Goal: Find specific page/section: Find specific page/section

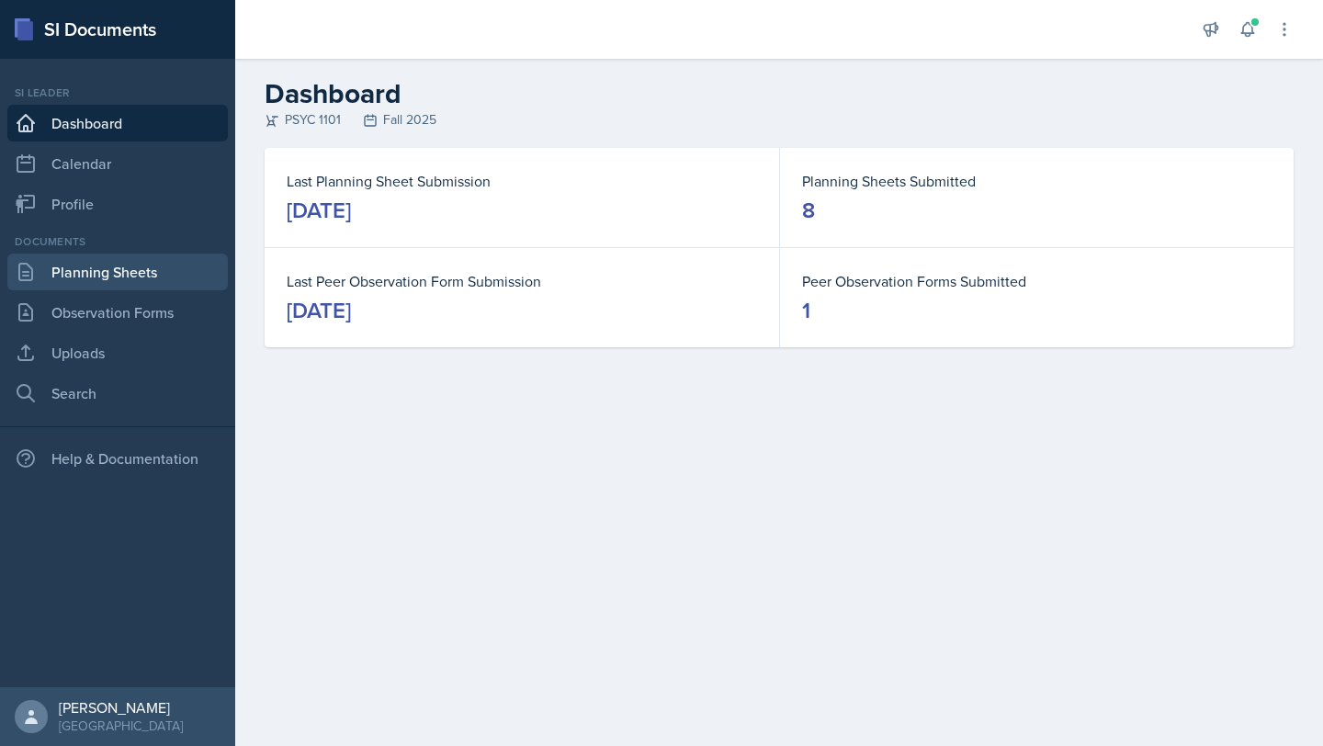
click at [130, 277] on link "Planning Sheets" at bounding box center [117, 272] width 220 height 37
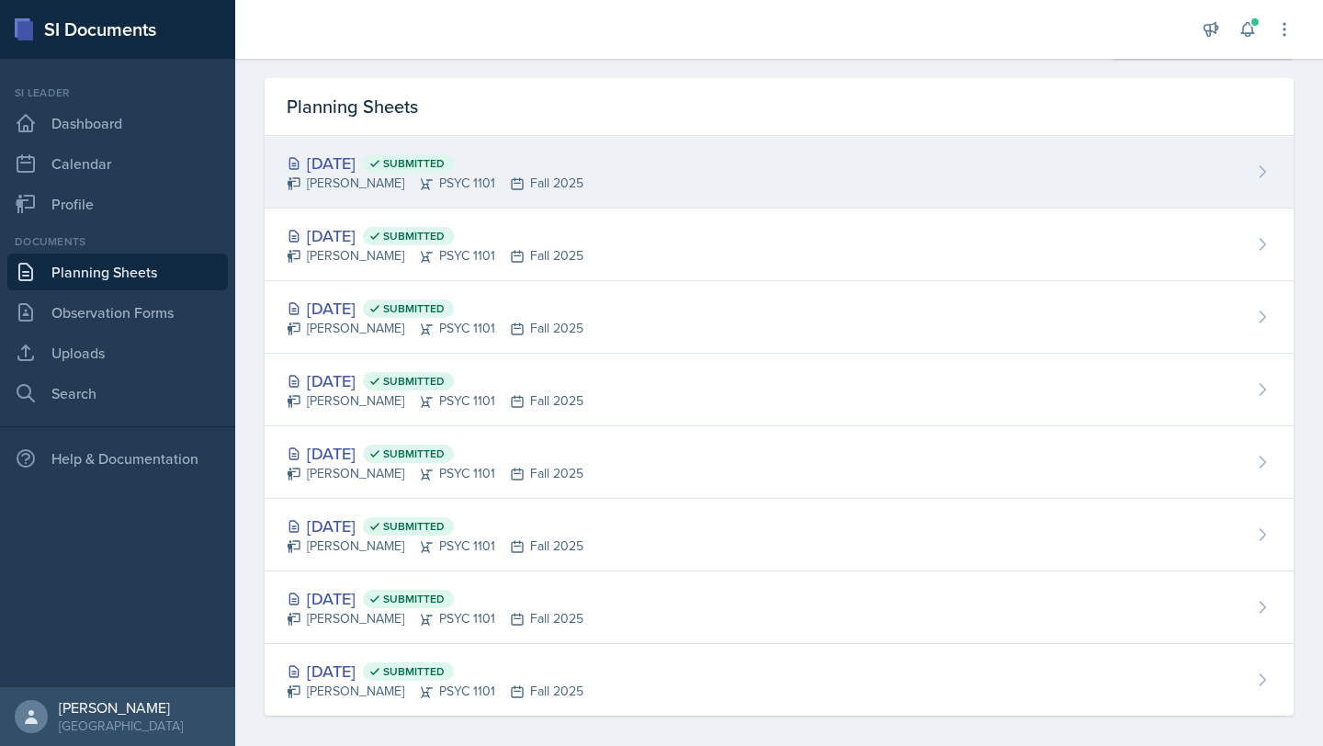
scroll to position [51, 0]
click at [355, 164] on div "[DATE] Submitted" at bounding box center [435, 163] width 297 height 25
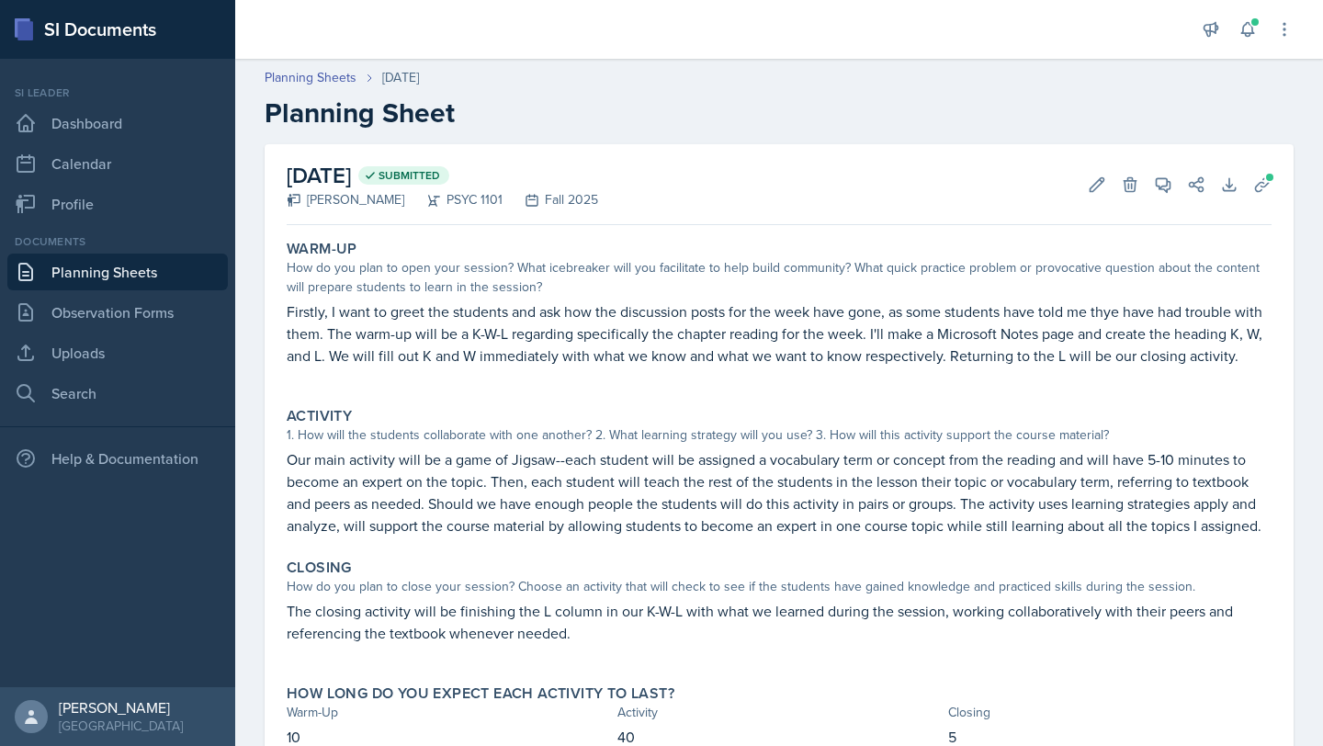
scroll to position [75, 0]
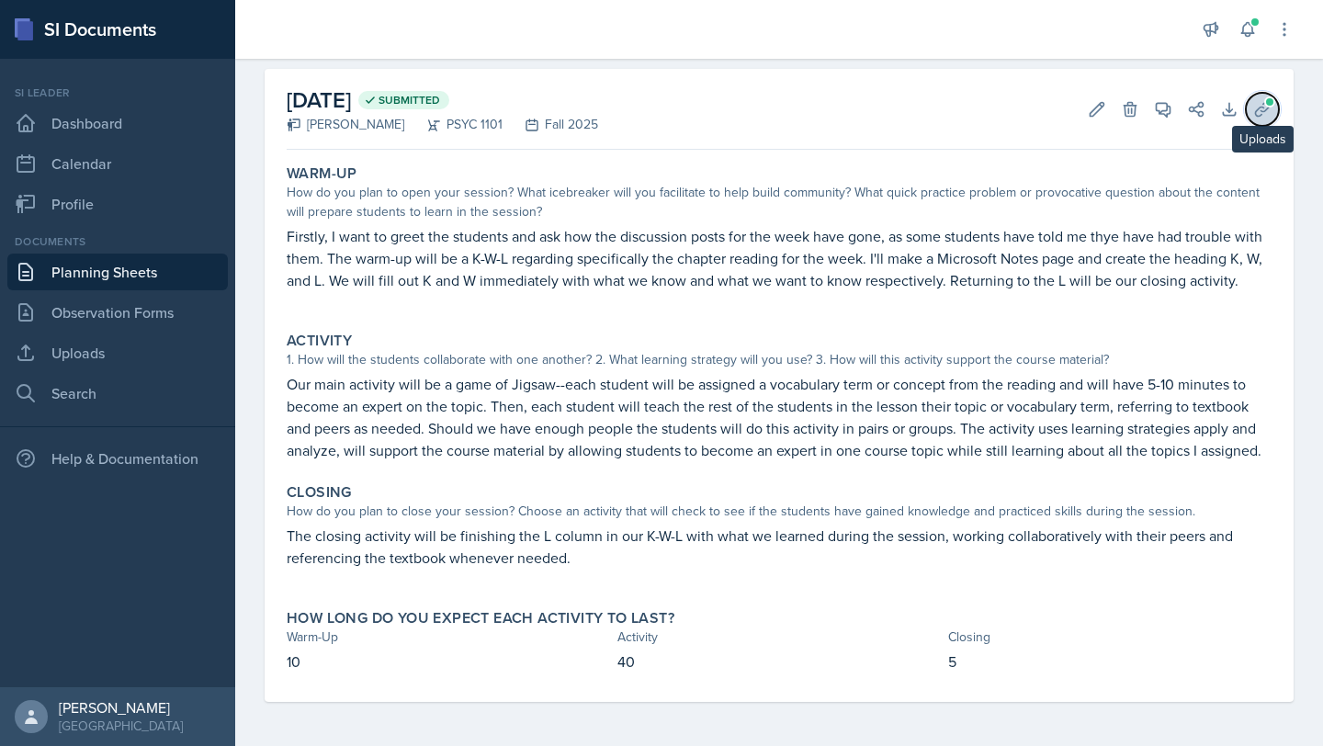
click at [1257, 116] on icon at bounding box center [1262, 109] width 18 height 18
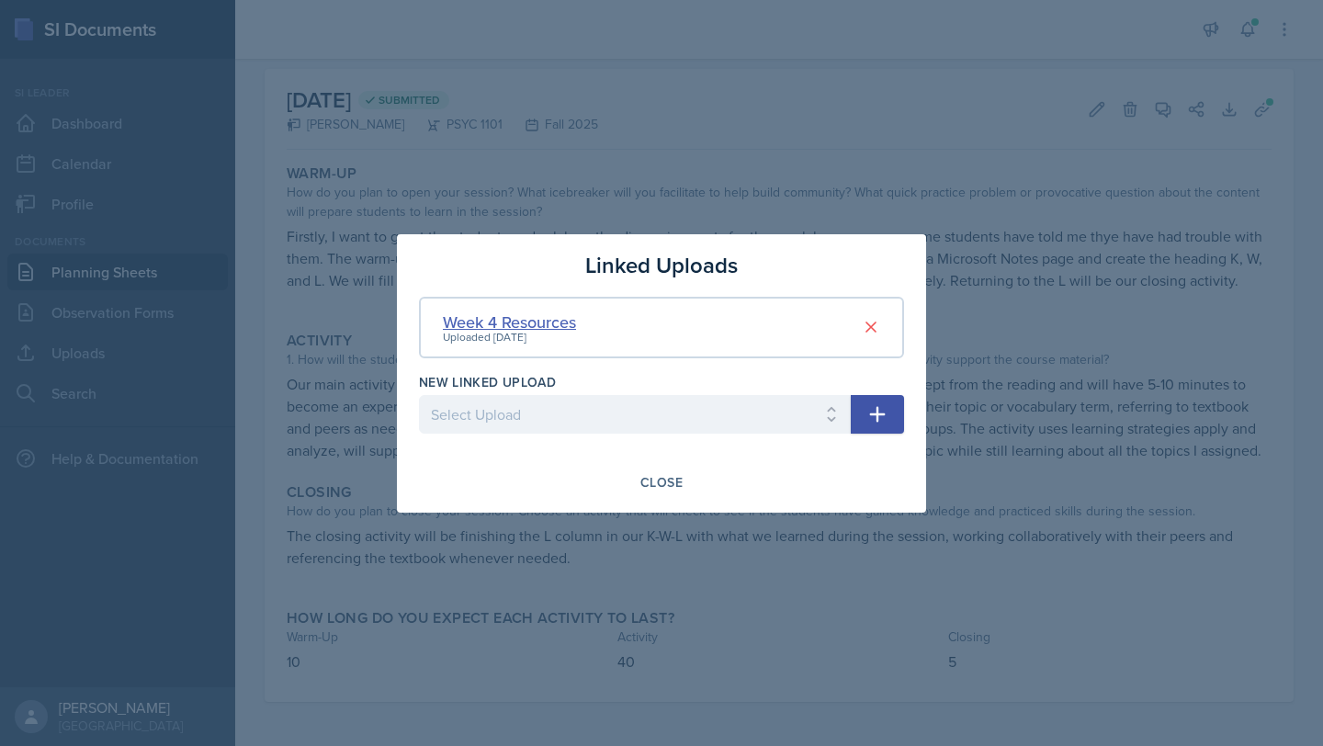
click at [546, 324] on div "Week 4 Resources" at bounding box center [509, 322] width 133 height 25
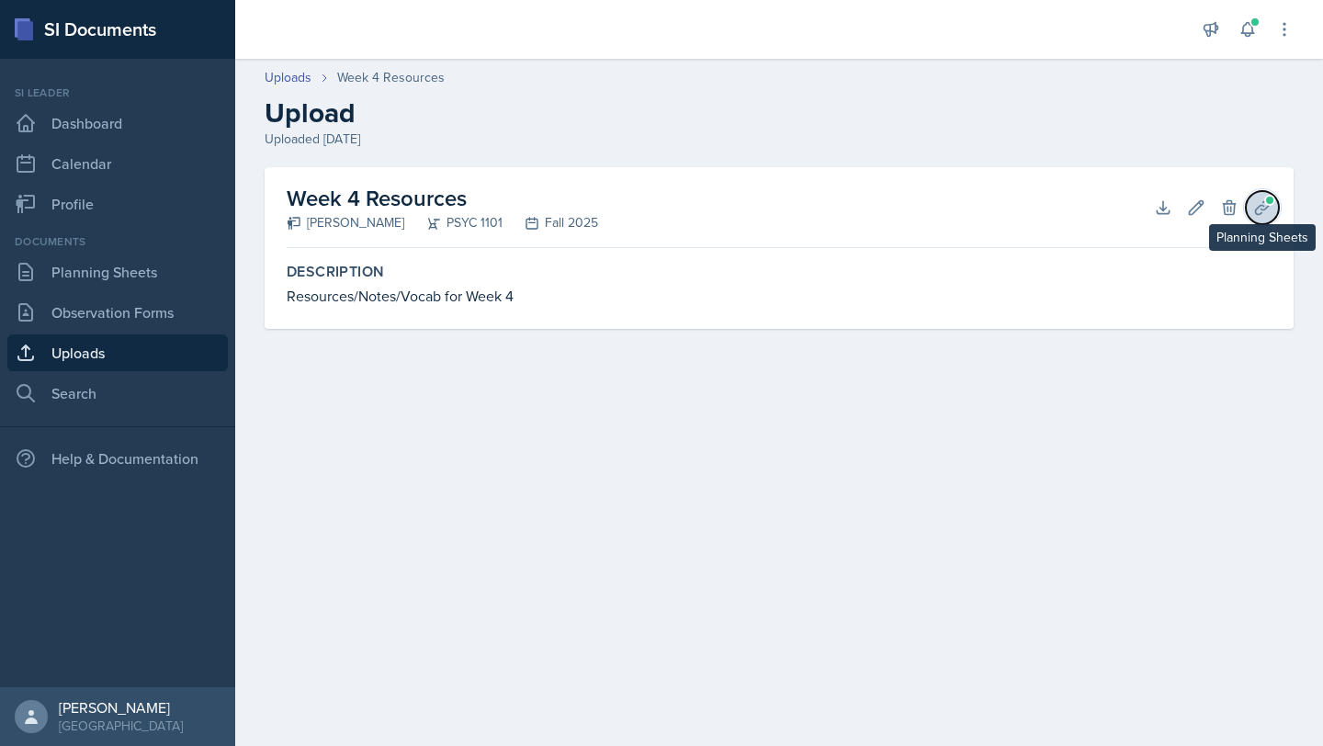
click at [1270, 215] on icon at bounding box center [1262, 207] width 18 height 18
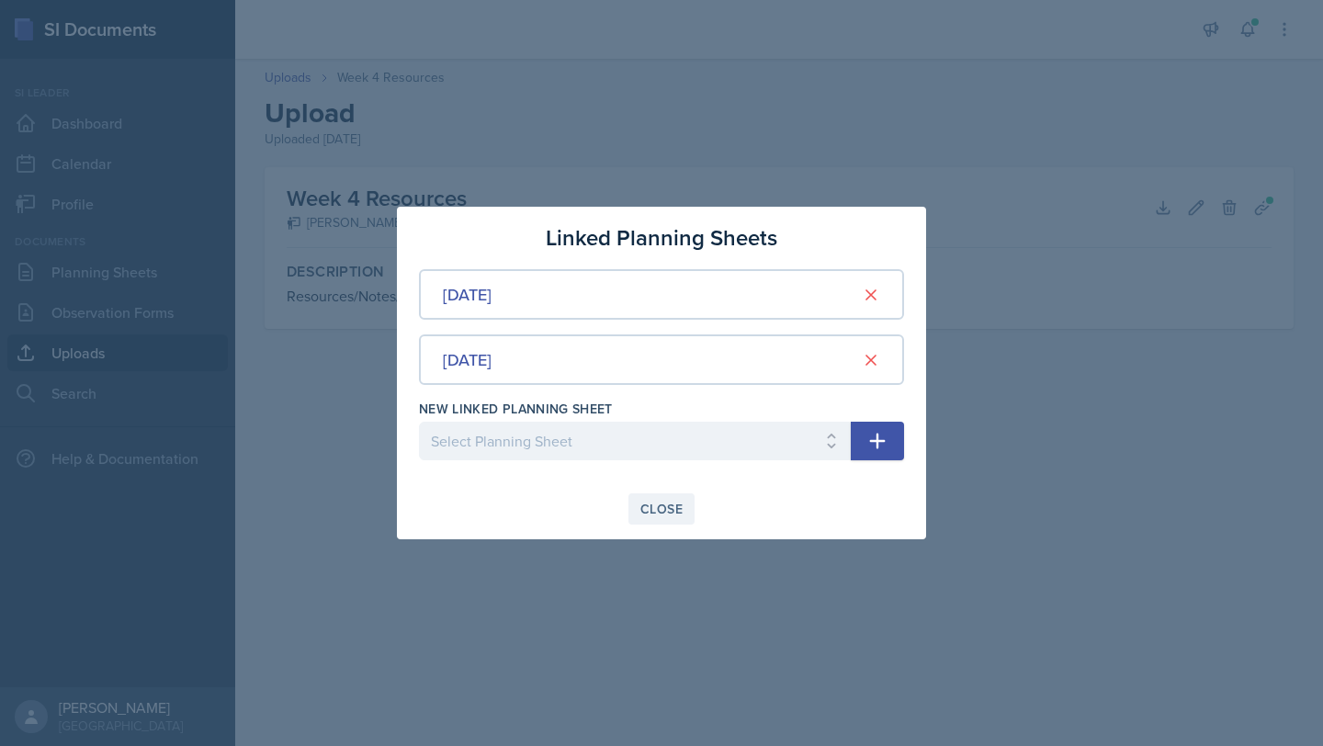
click at [657, 515] on div "Close" at bounding box center [661, 509] width 42 height 15
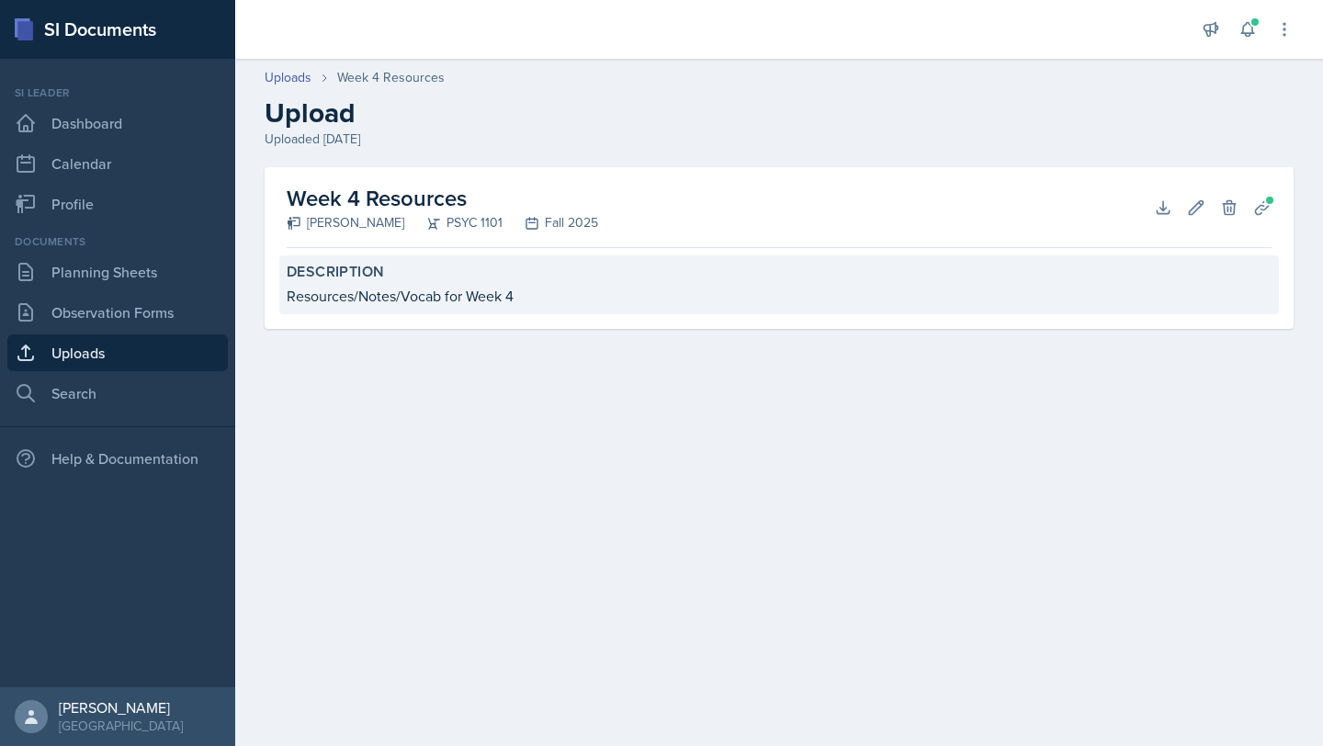
click at [358, 301] on div "Resources/Notes/Vocab for Week 4" at bounding box center [779, 296] width 985 height 22
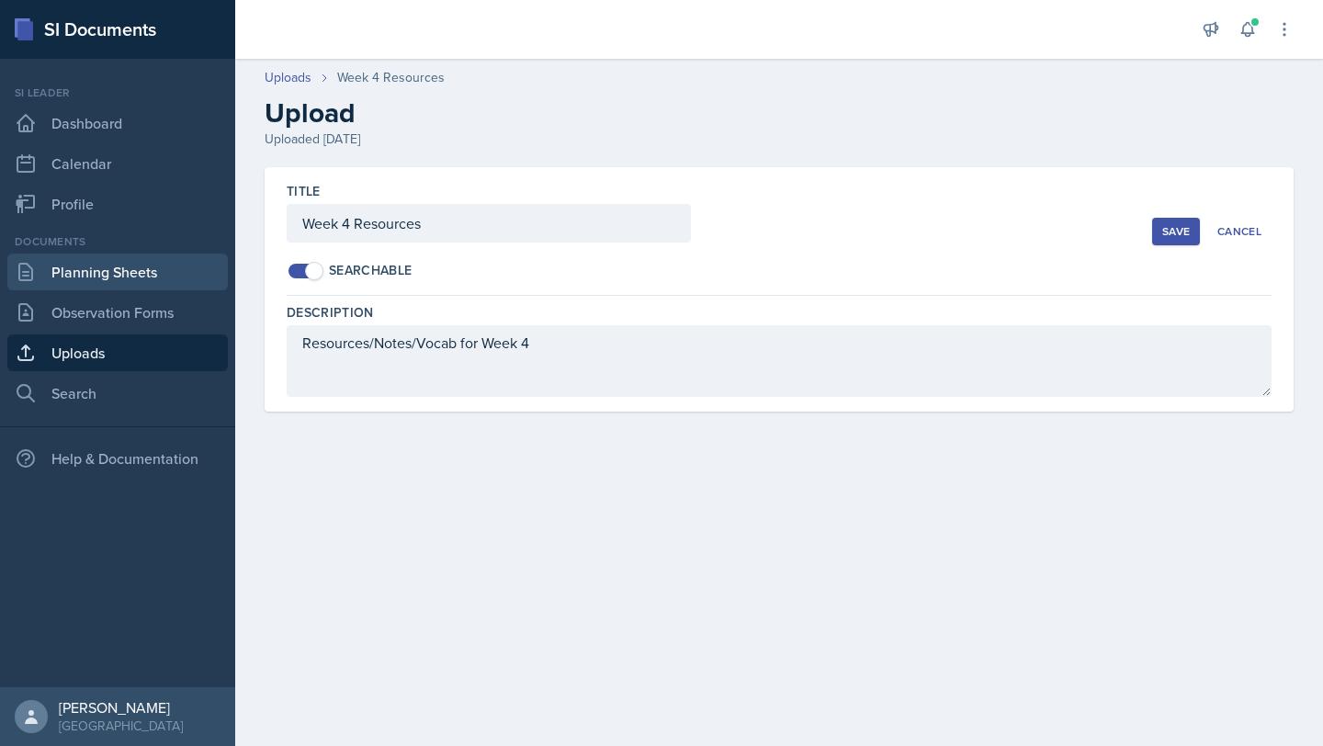
click at [85, 283] on link "Planning Sheets" at bounding box center [117, 272] width 220 height 37
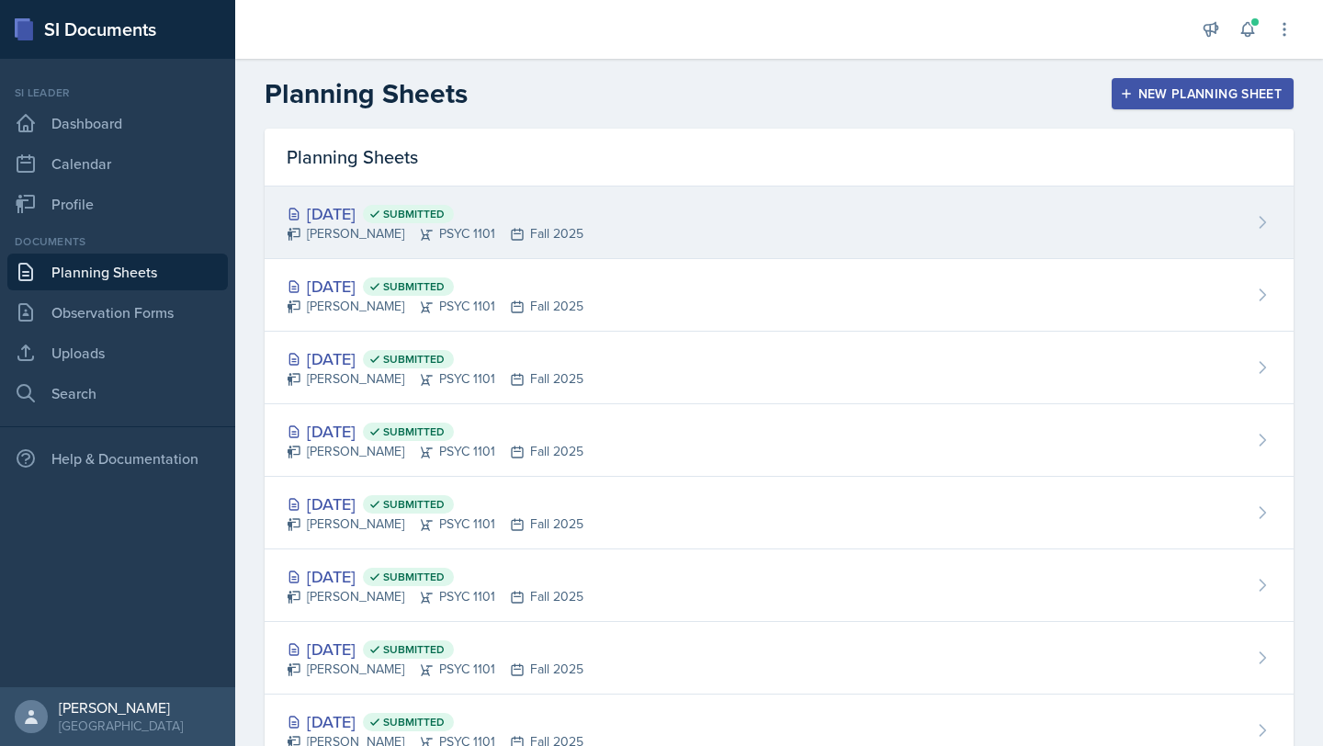
click at [616, 198] on div "[DATE] Submitted [PERSON_NAME] PSYC 1101 Fall 2025" at bounding box center [779, 222] width 1029 height 73
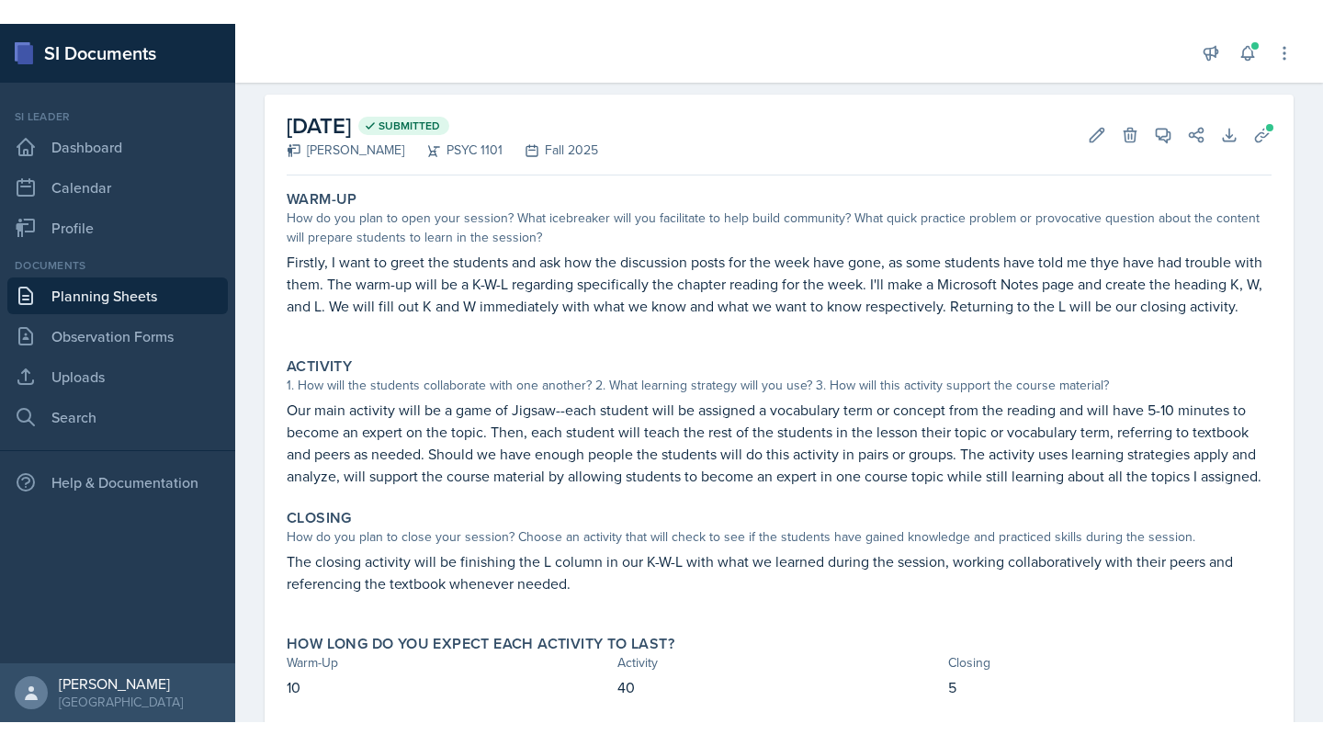
scroll to position [74, 0]
